Goal: Task Accomplishment & Management: Manage account settings

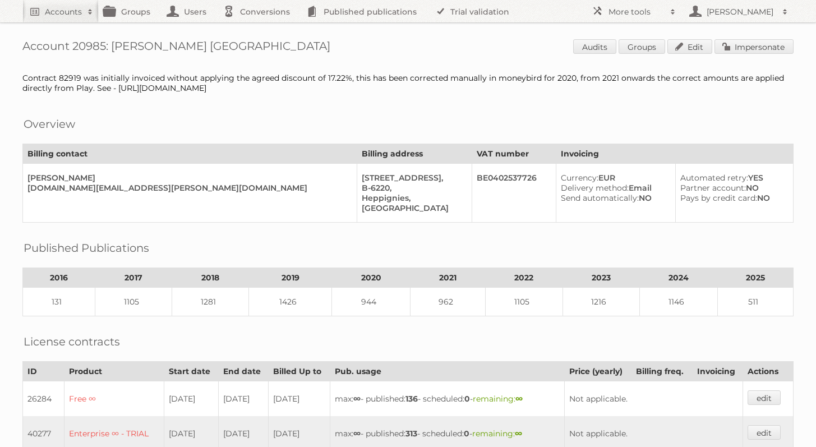
click at [81, 39] on h1 "Account 20985: Cora Belgium Audits Groups Edit Impersonate" at bounding box center [407, 47] width 771 height 17
copy h1 "20985"
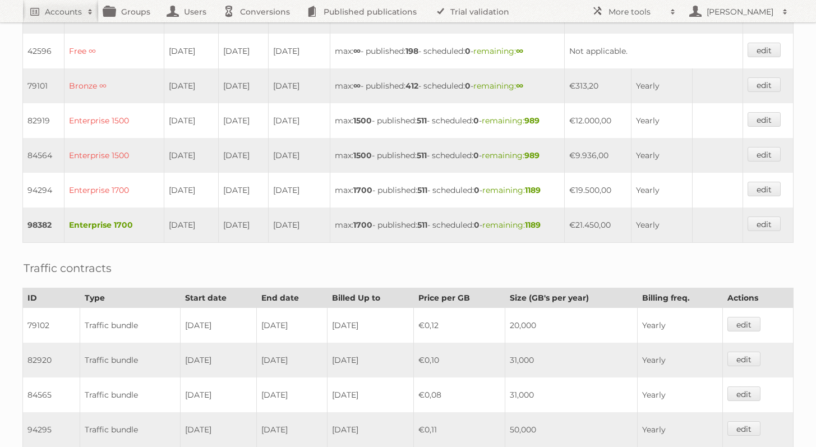
scroll to position [595, 0]
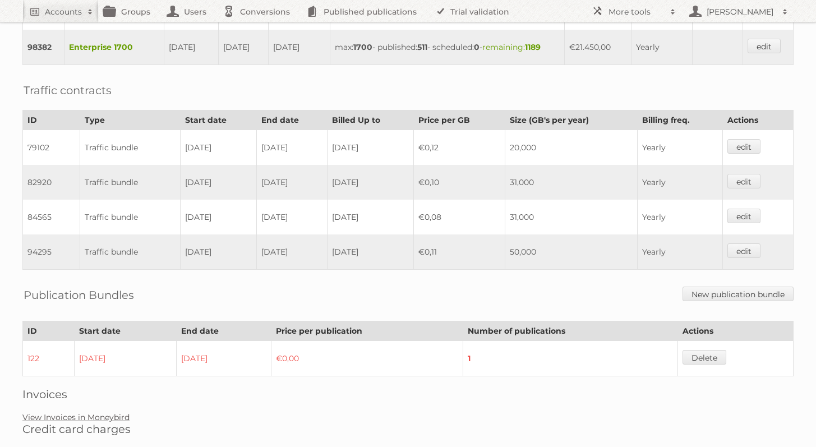
click at [115, 412] on link "View Invoices in Moneybird" at bounding box center [75, 417] width 107 height 10
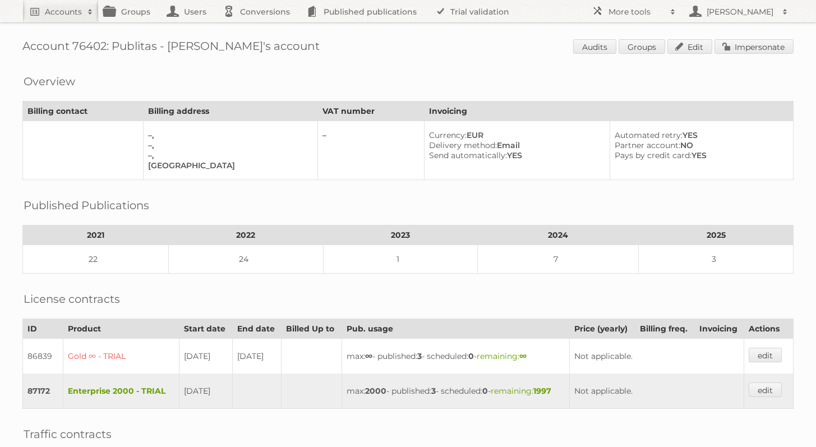
click at [722, 58] on div "Account 76402: Publitas - Agnieszka's account Audits Groups Edit Impersonate Ov…" at bounding box center [408, 336] width 816 height 673
click at [729, 44] on link "Impersonate" at bounding box center [754, 46] width 79 height 15
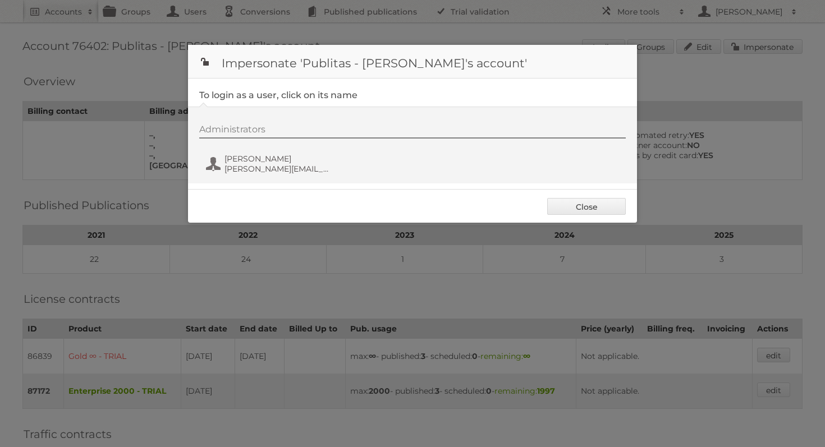
click at [241, 152] on div "Administrators Agnieszka Szewerniak agnieszka@publitas.com" at bounding box center [418, 151] width 438 height 54
click at [242, 157] on span "[PERSON_NAME]" at bounding box center [278, 159] width 109 height 10
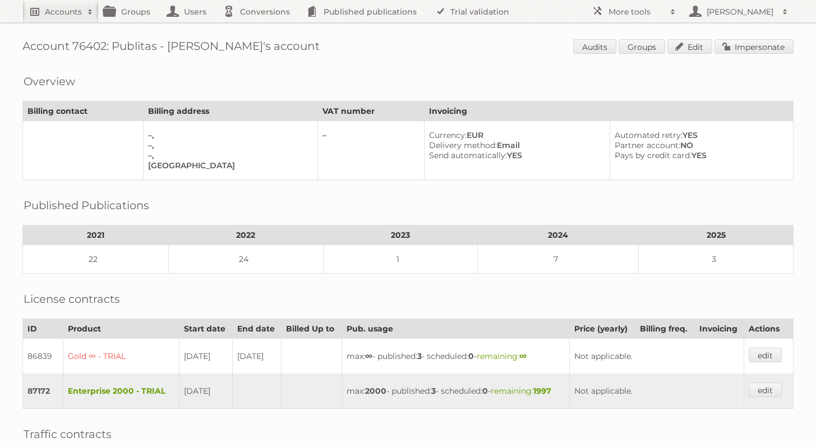
click at [66, 16] on h2 "Accounts" at bounding box center [63, 11] width 37 height 11
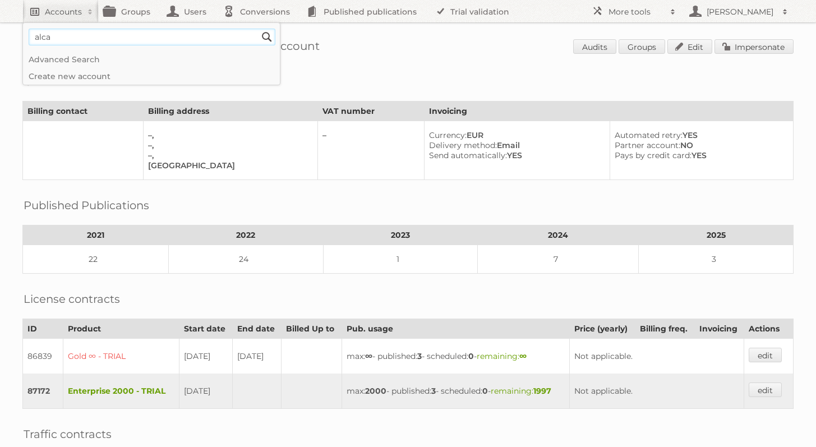
type input"] "alcampo"
click at [259, 29] on input "Search" at bounding box center [267, 37] width 17 height 17
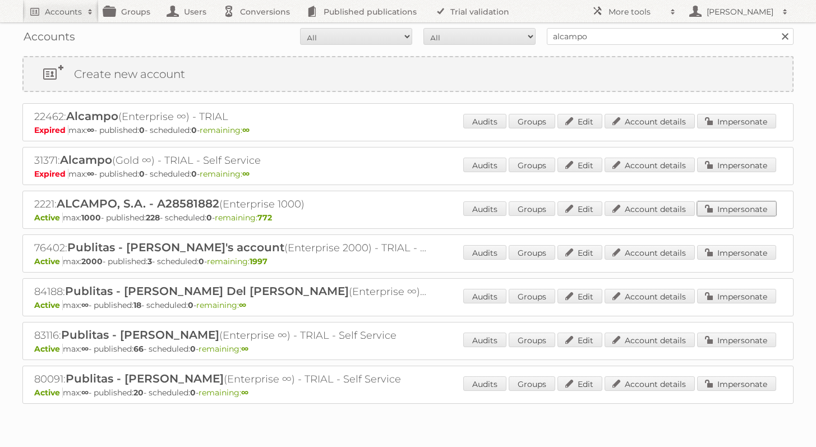
click at [731, 205] on link "Impersonate" at bounding box center [736, 208] width 79 height 15
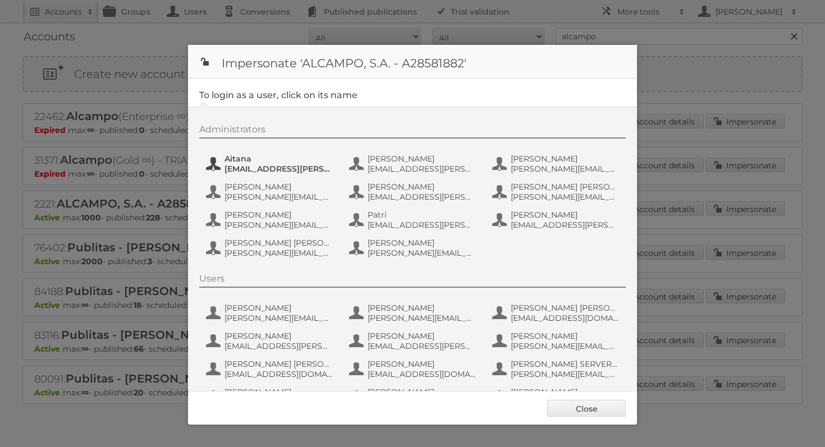
click at [249, 169] on span "ait.rodriguez@alcampo.es" at bounding box center [278, 169] width 109 height 10
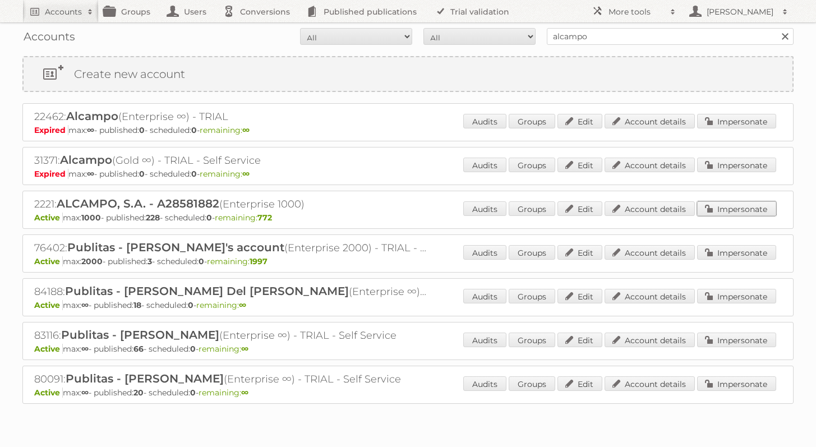
click at [736, 205] on link "Impersonate" at bounding box center [736, 208] width 79 height 15
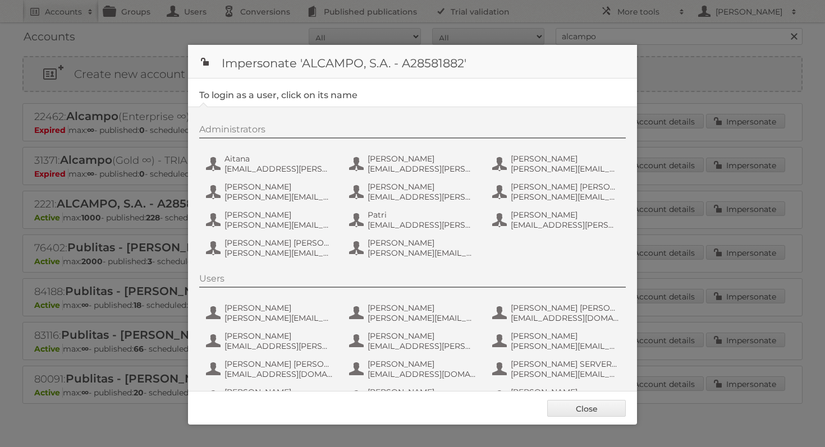
click at [240, 180] on div "Administrators Aitana ait.rodriguez@alcampo.es Bernardo Martin ber.martin@alcam…" at bounding box center [418, 193] width 438 height 138
click at [247, 167] on span "ait.rodriguez@alcampo.es" at bounding box center [278, 169] width 109 height 10
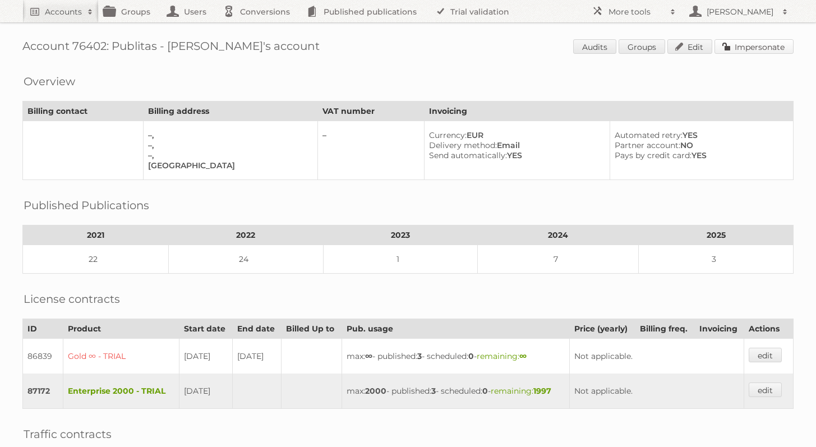
click at [761, 48] on link "Impersonate" at bounding box center [754, 46] width 79 height 15
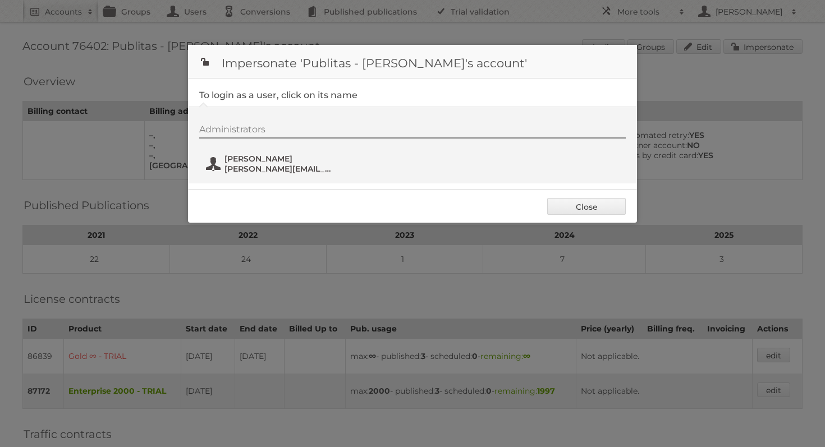
click at [265, 162] on span "[PERSON_NAME]" at bounding box center [278, 159] width 109 height 10
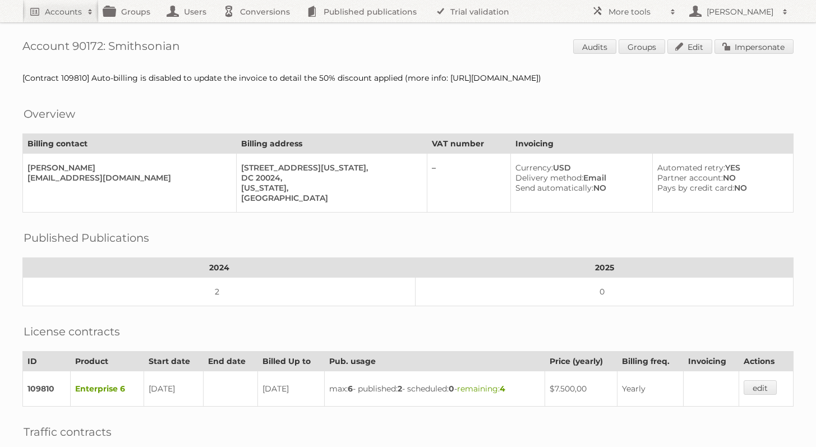
click at [771, 38] on div "Account 90172: Smithsonian Audits Groups Edit Impersonate [Contract 109810] Aut…" at bounding box center [408, 335] width 816 height 670
click at [769, 45] on link "Impersonate" at bounding box center [754, 46] width 79 height 15
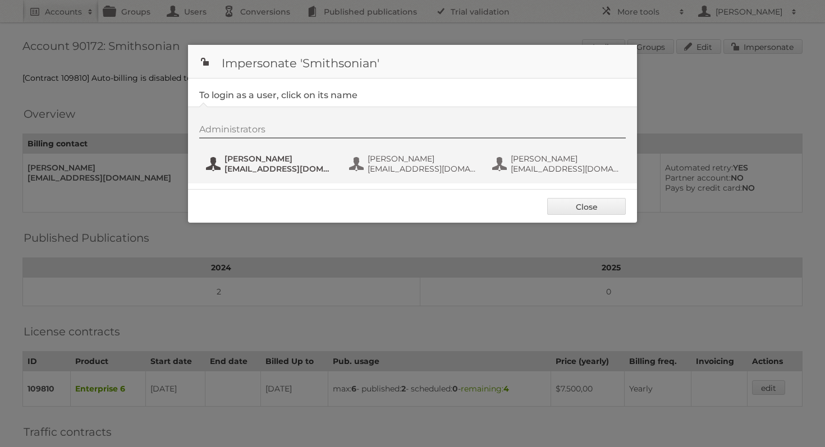
click at [238, 167] on span "[EMAIL_ADDRESS][DOMAIN_NAME]" at bounding box center [278, 169] width 109 height 10
